Goal: Use online tool/utility: Utilize a website feature to perform a specific function

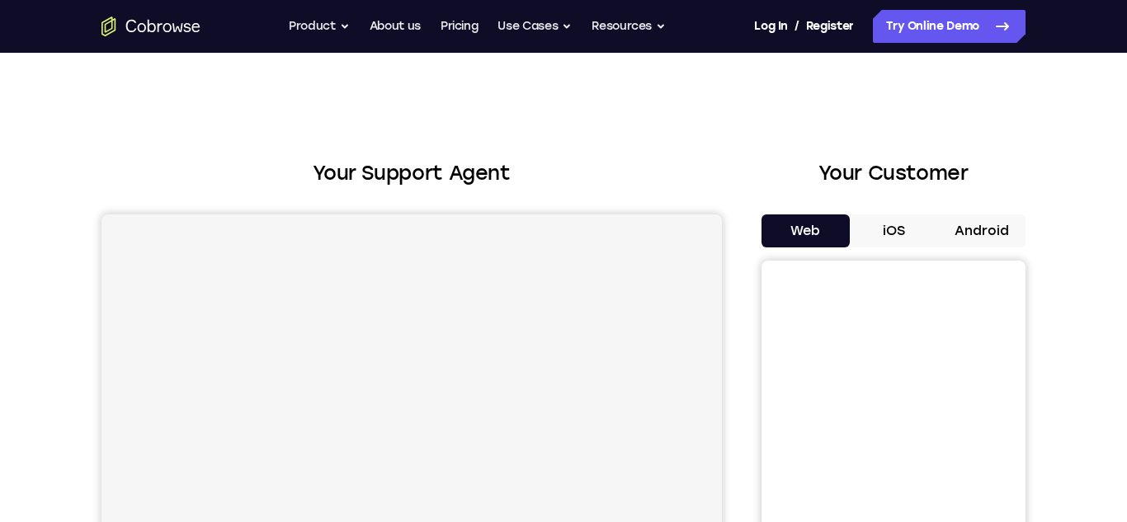
click at [986, 223] on button "Android" at bounding box center [981, 230] width 88 height 33
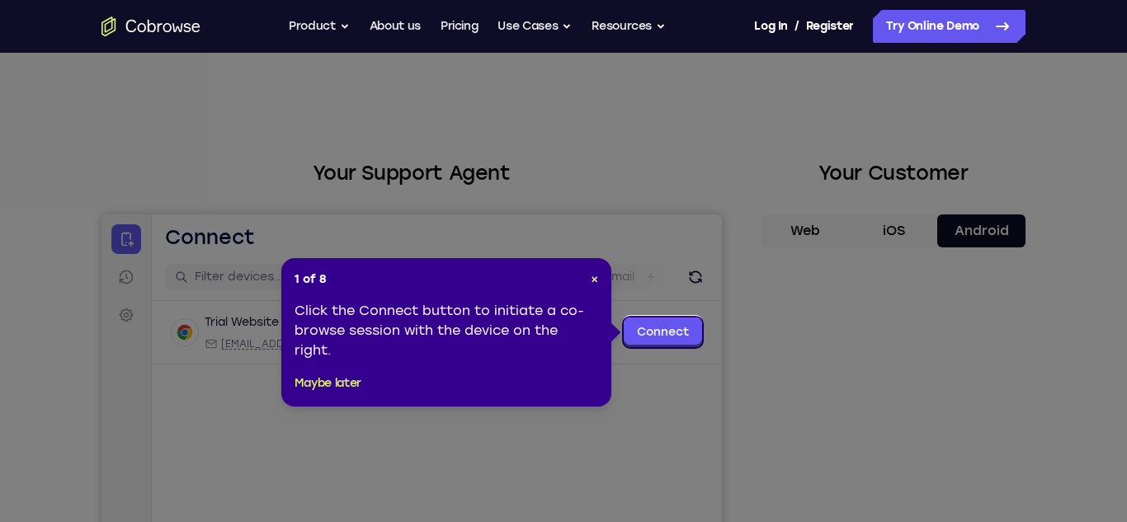
scroll to position [2, 0]
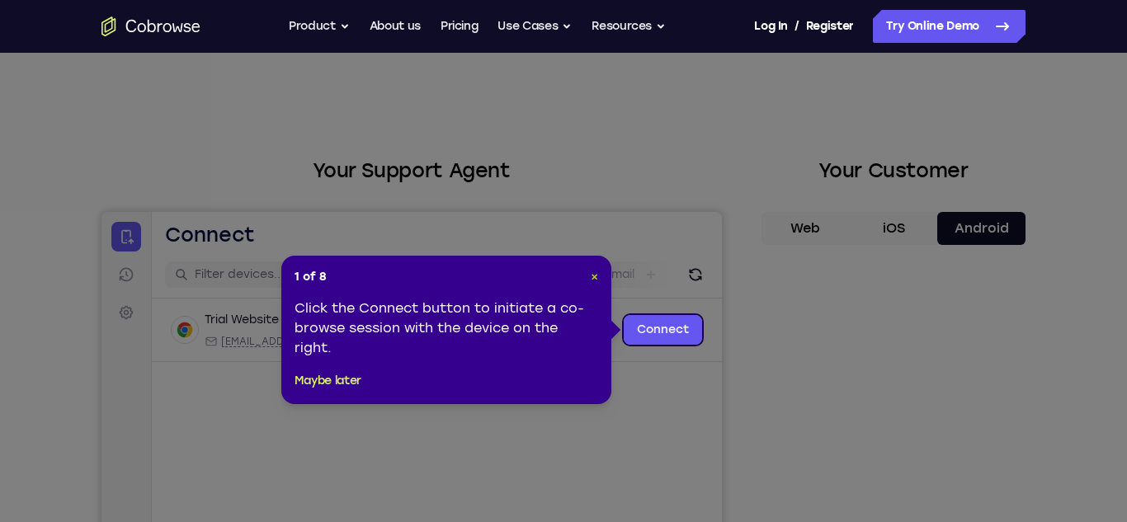
click at [594, 272] on span "×" at bounding box center [593, 277] width 7 height 14
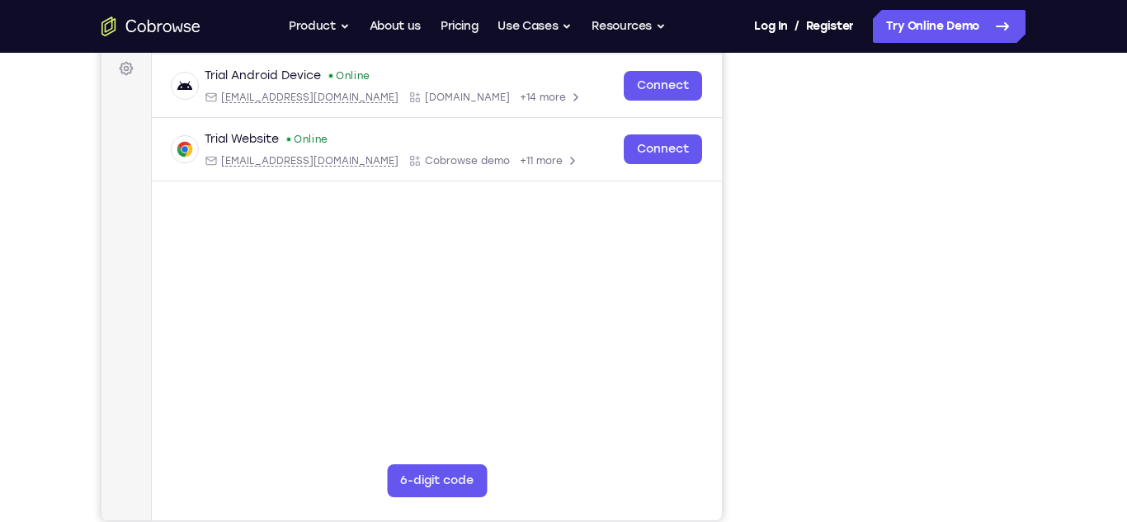
scroll to position [238, 0]
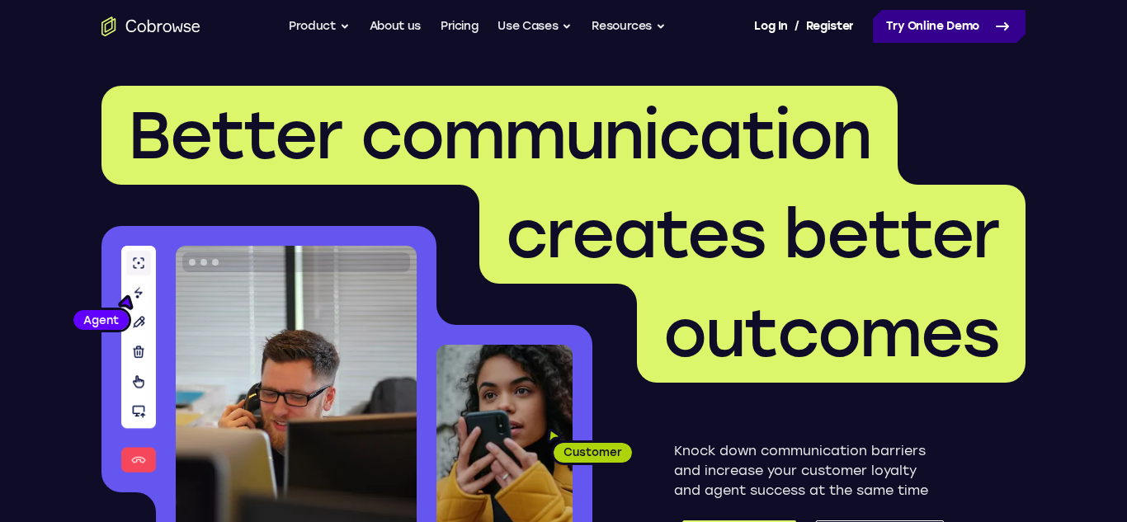
click at [967, 31] on link "Try Online Demo" at bounding box center [949, 26] width 153 height 33
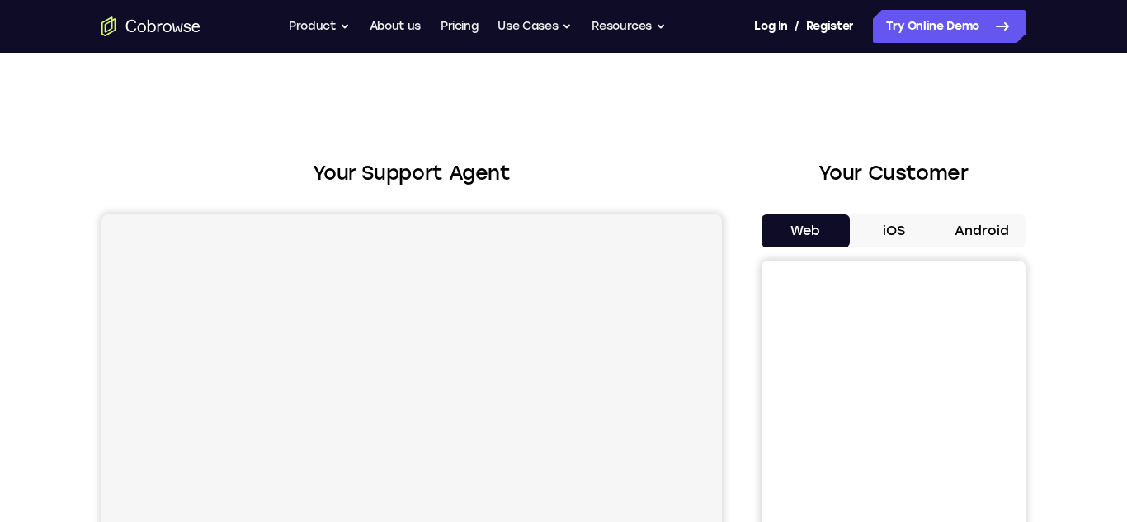
click at [893, 228] on button "iOS" at bounding box center [893, 230] width 88 height 33
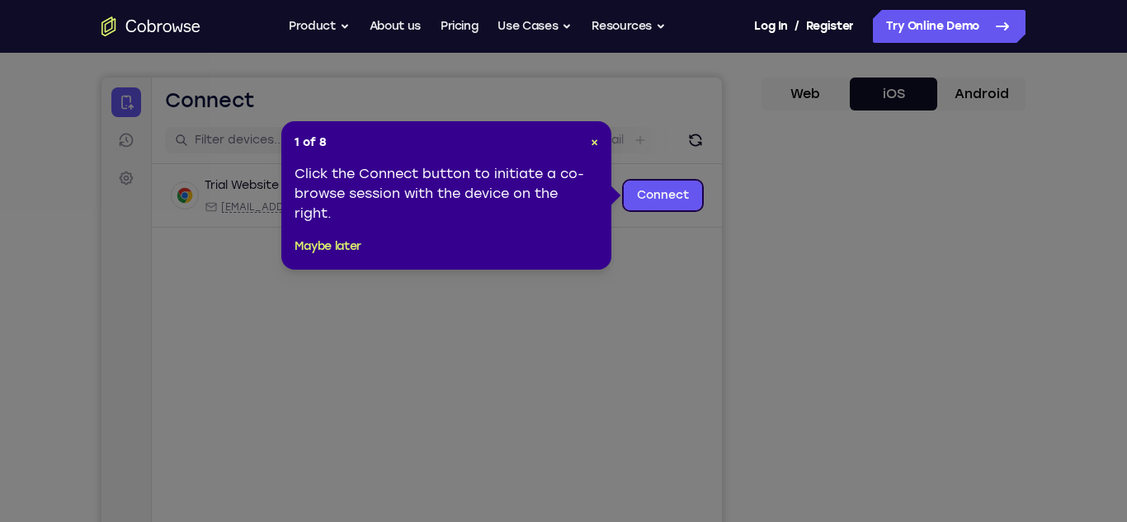
scroll to position [135, 0]
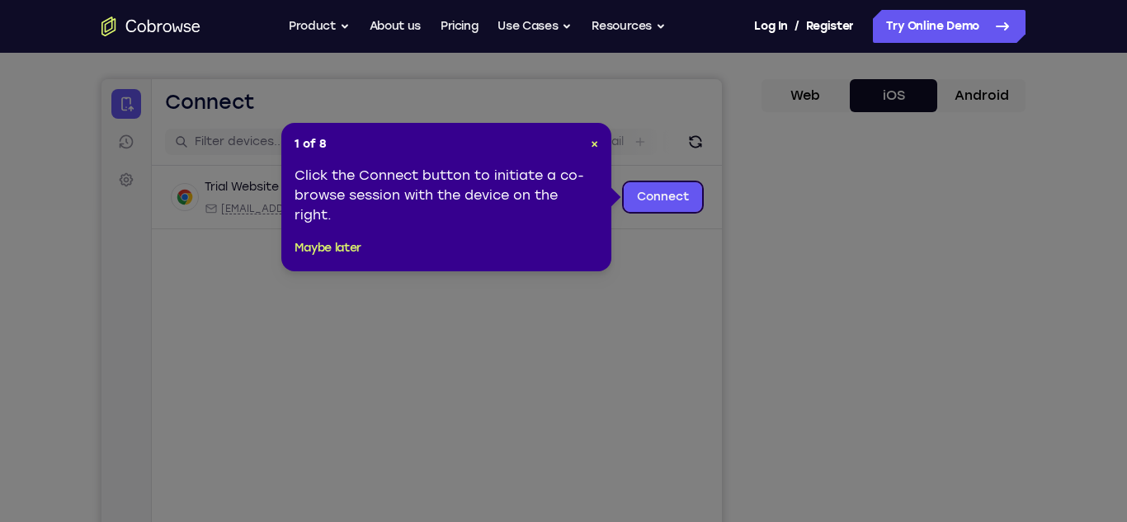
click at [598, 141] on div "1 of 8 × Click the Connect button to initiate a co-browse session with the devi…" at bounding box center [446, 197] width 330 height 148
click at [594, 141] on span "×" at bounding box center [593, 144] width 7 height 14
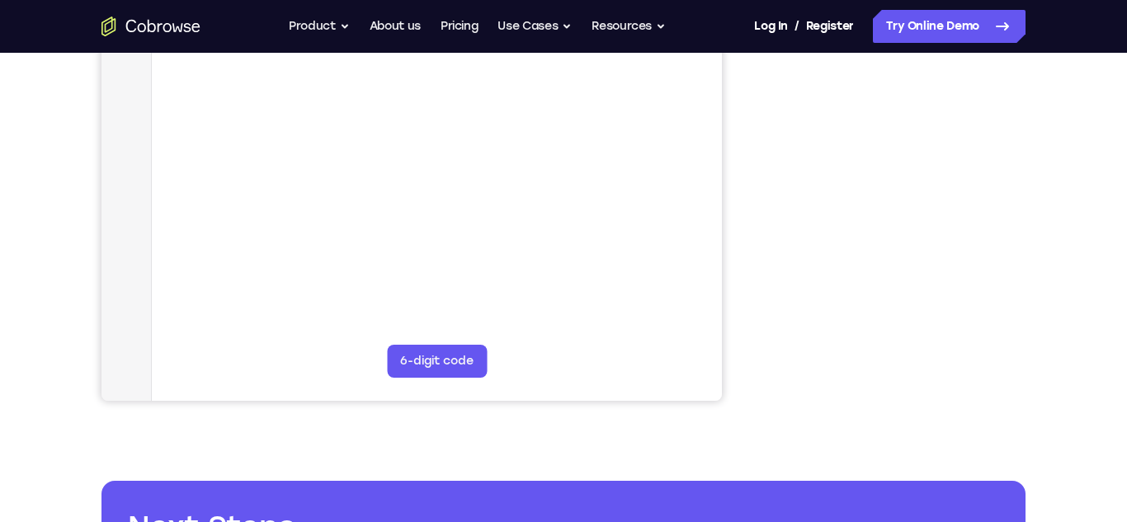
scroll to position [0, 0]
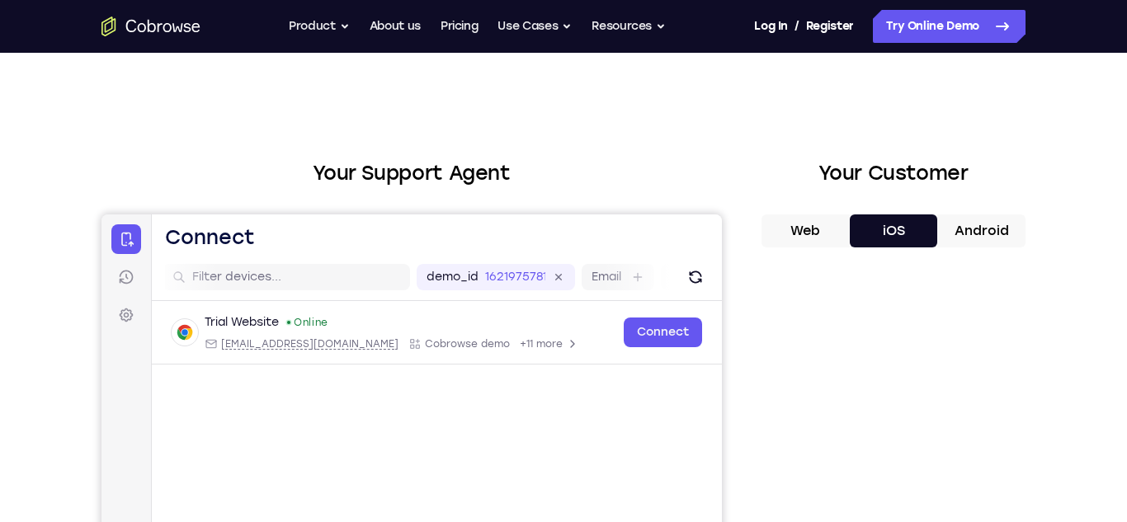
click at [959, 231] on button "Android" at bounding box center [981, 230] width 88 height 33
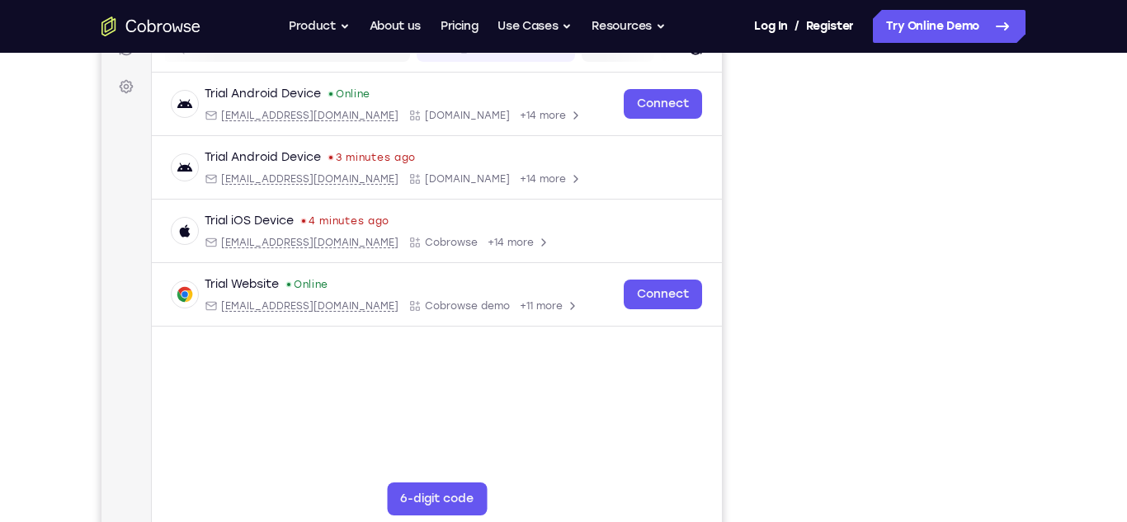
scroll to position [233, 0]
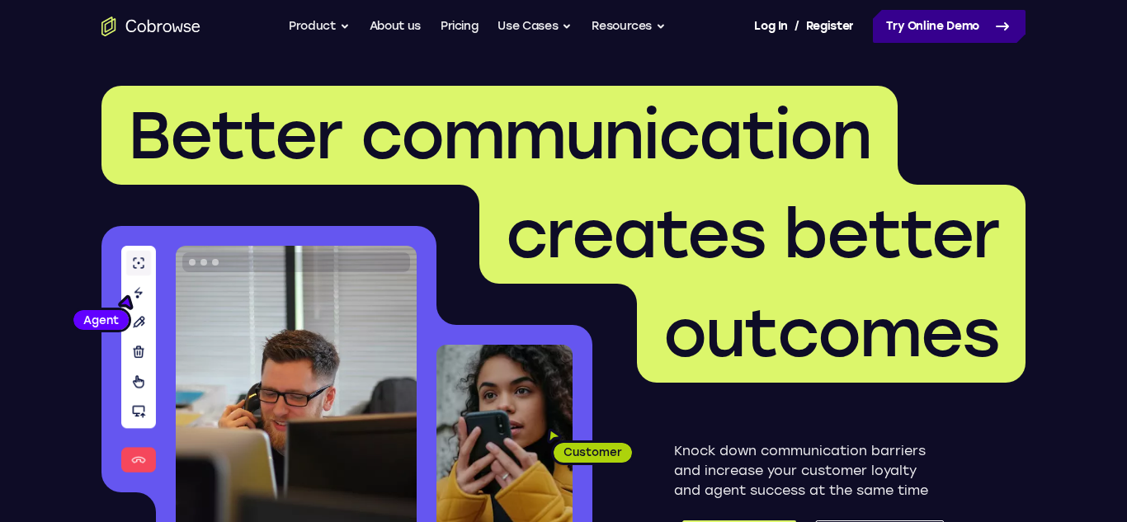
click at [882, 33] on link "Try Online Demo" at bounding box center [949, 26] width 153 height 33
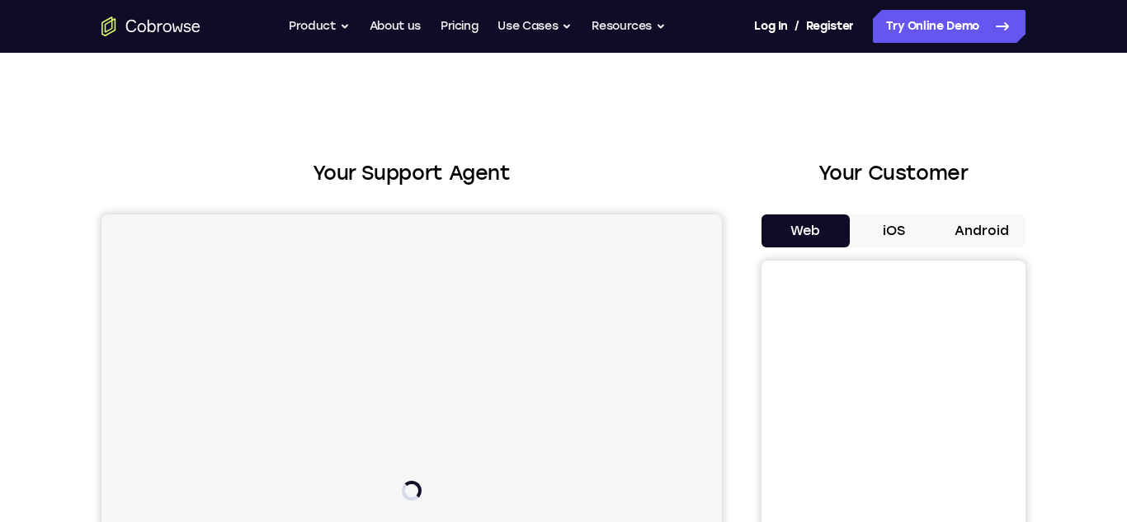
click at [1006, 238] on button "Android" at bounding box center [981, 230] width 88 height 33
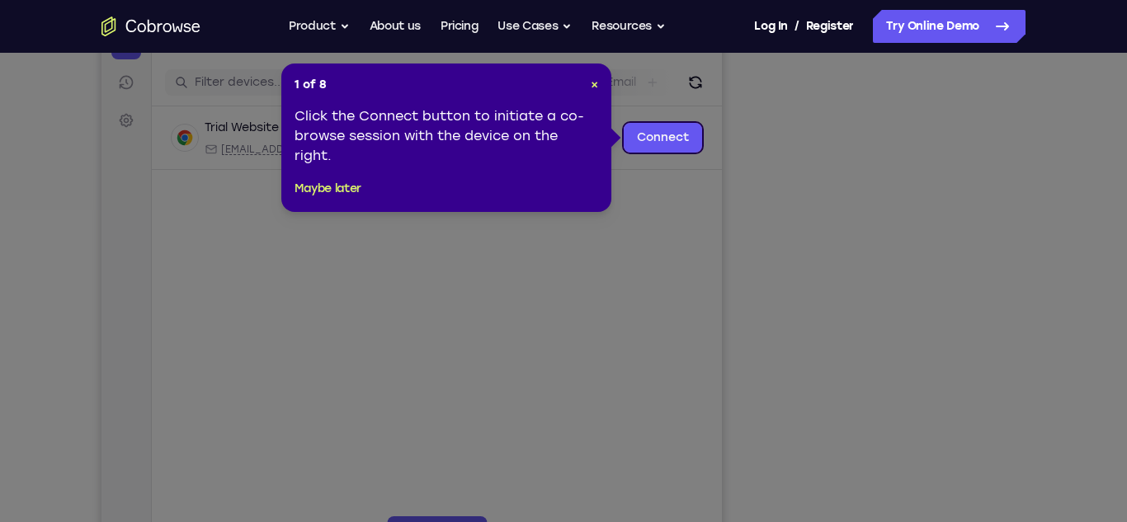
scroll to position [186, 0]
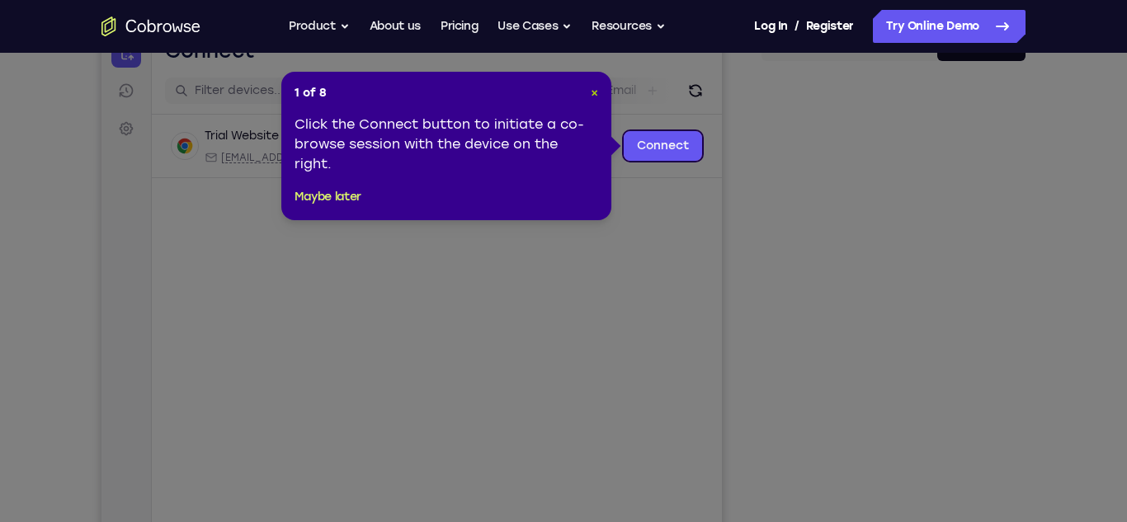
click at [592, 90] on span "×" at bounding box center [593, 93] width 7 height 14
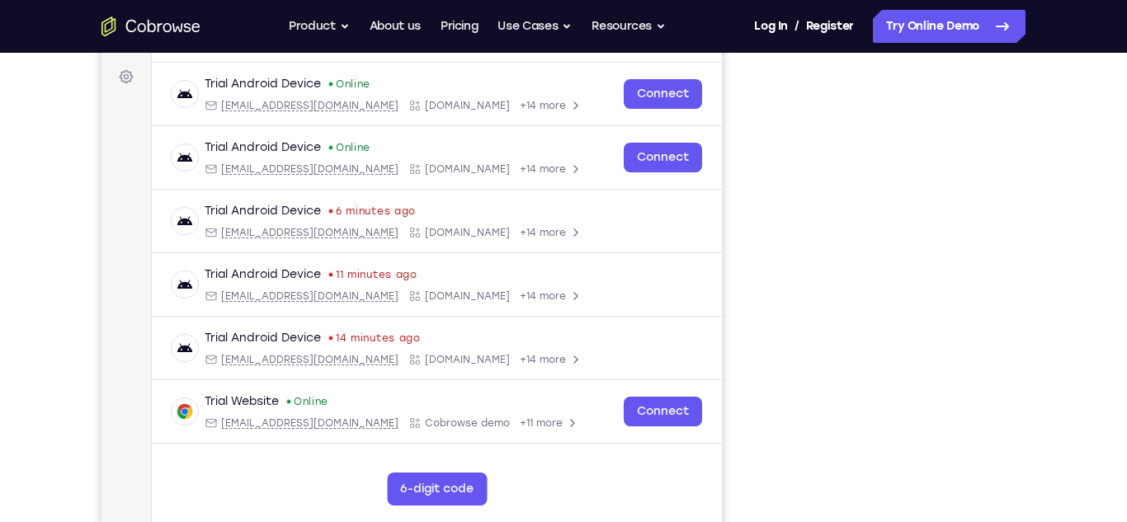
scroll to position [239, 0]
